Goal: Check status: Check status

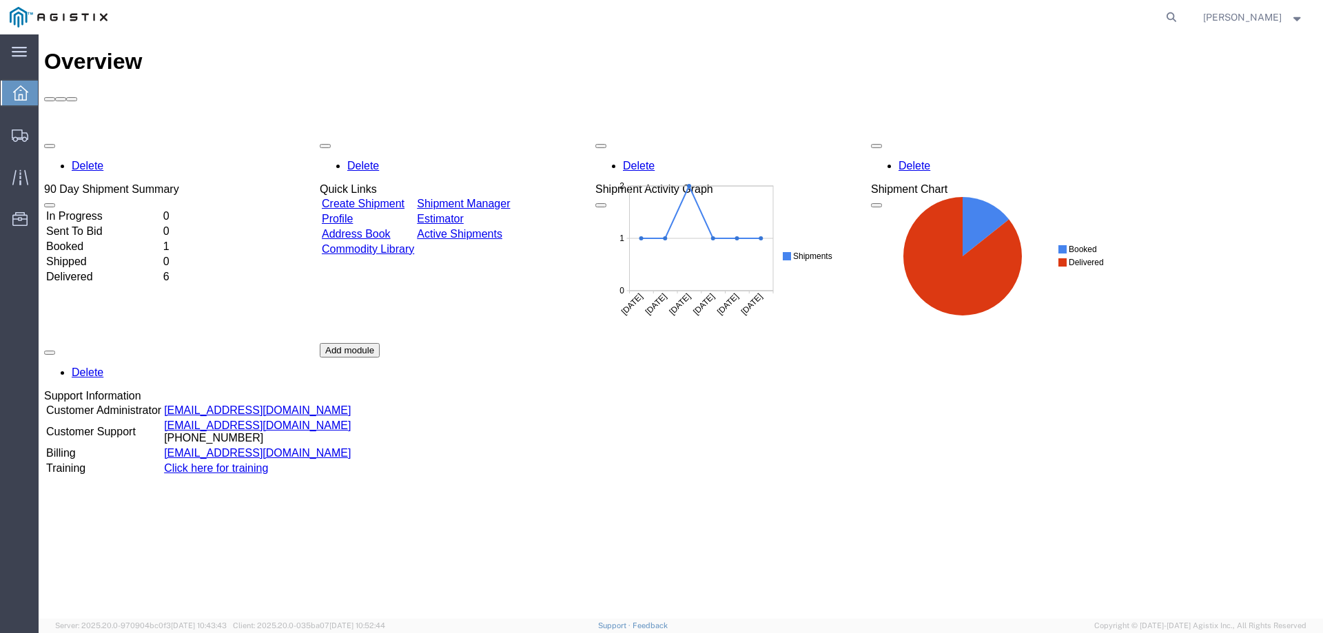
click at [496, 198] on link "Shipment Manager" at bounding box center [463, 204] width 93 height 12
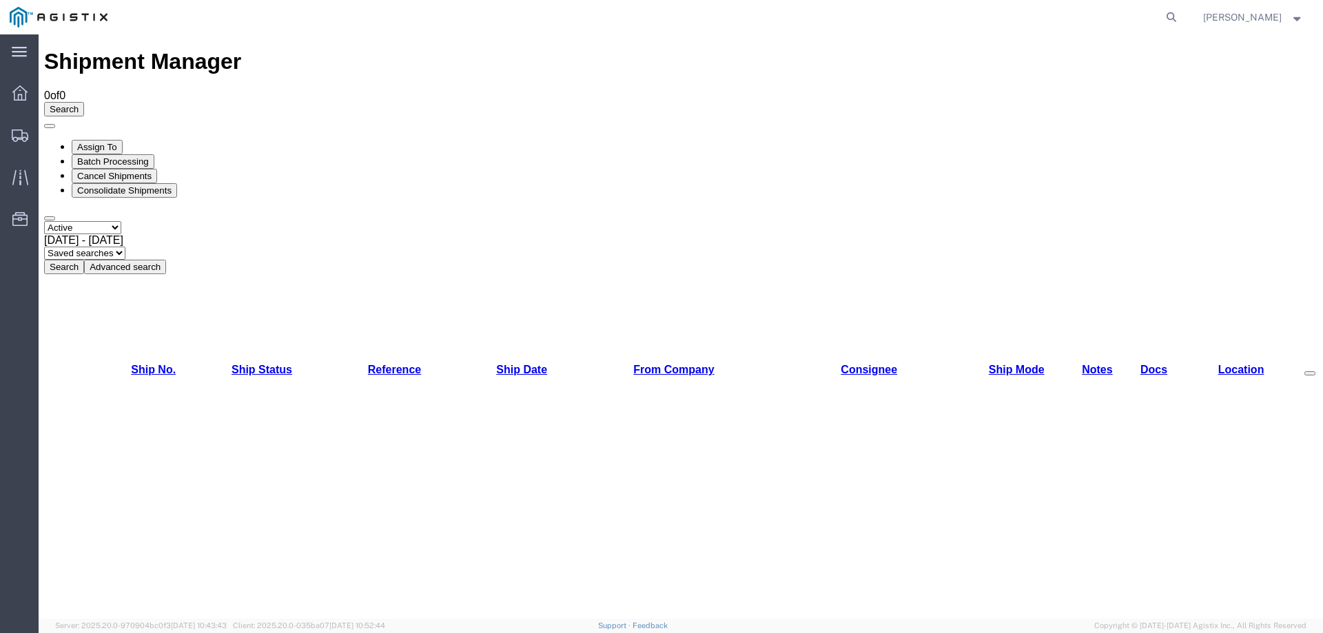
click at [115, 221] on select "Select status Active All Shipments Approved Booked Canceled Delivered Denied Ne…" at bounding box center [82, 227] width 77 height 13
select select "ALL"
click at [44, 221] on select "Select status Active All Shipments Approved Booked Canceled Delivered Denied Ne…" at bounding box center [82, 227] width 77 height 13
click at [84, 260] on button "Search" at bounding box center [64, 267] width 40 height 14
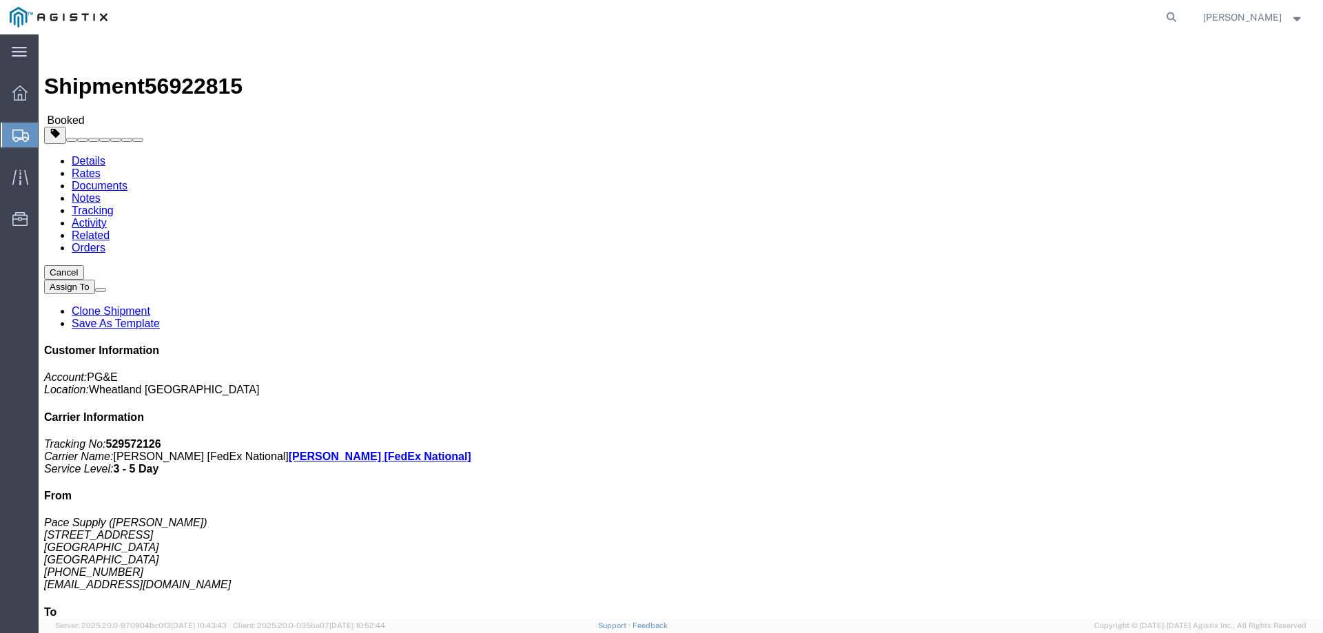
click link "Tracking"
